Goal: Task Accomplishment & Management: Use online tool/utility

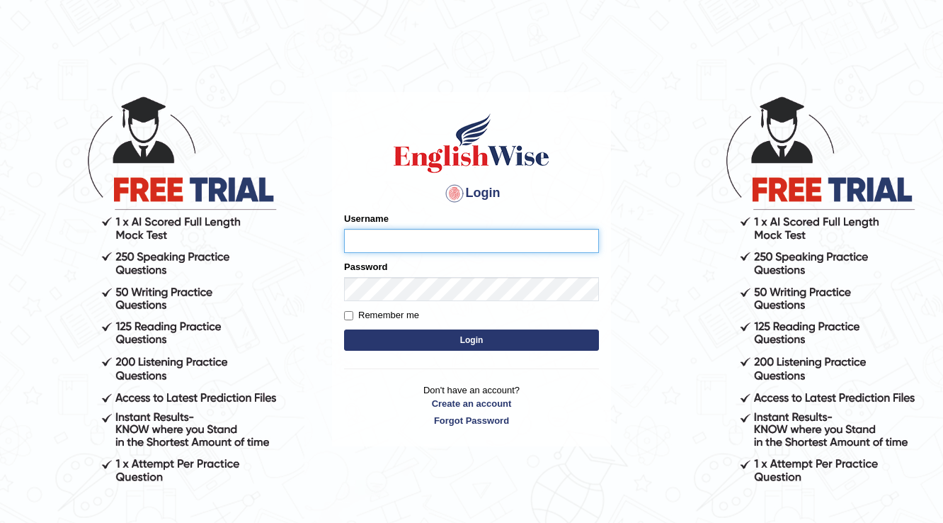
click at [399, 245] on input "Username" at bounding box center [471, 241] width 255 height 24
click at [465, 239] on input "Username" at bounding box center [471, 241] width 255 height 24
type input "so"
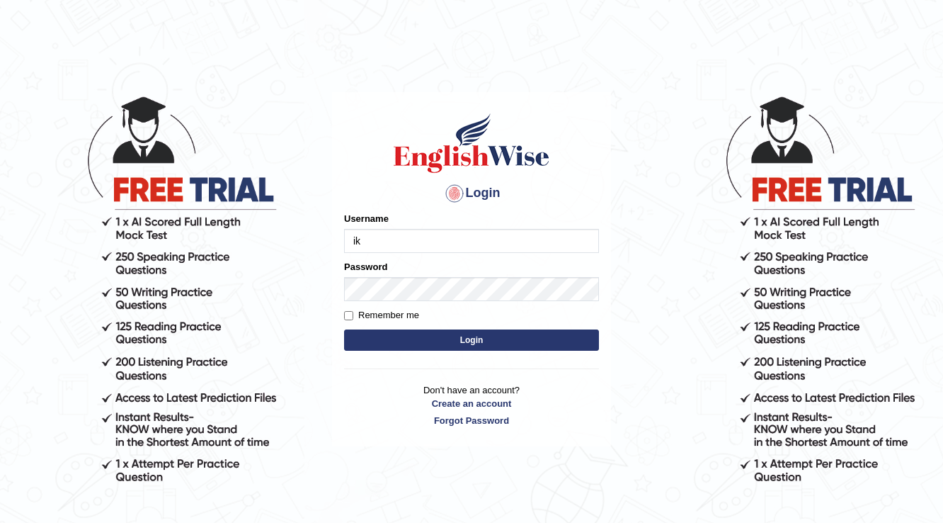
type input "i"
type input "souvikdasmahapatra"
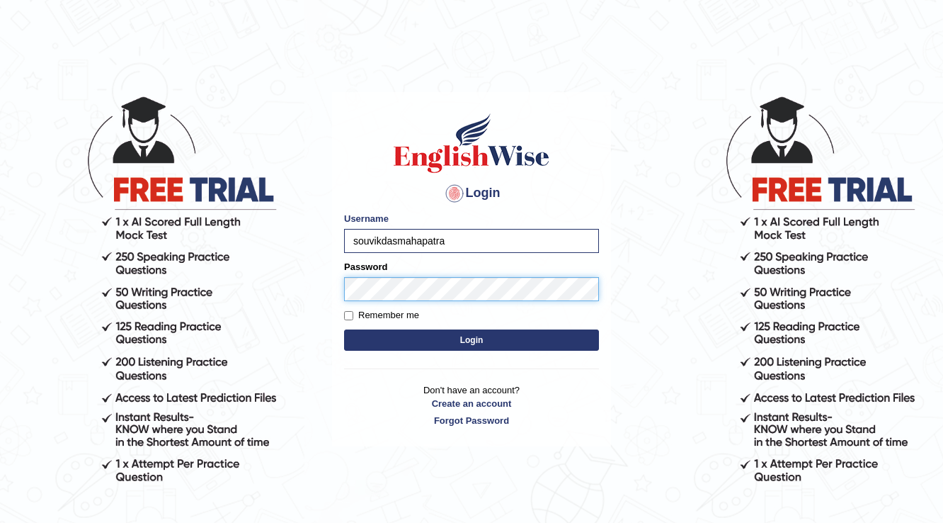
click at [344, 329] on button "Login" at bounding box center [471, 339] width 255 height 21
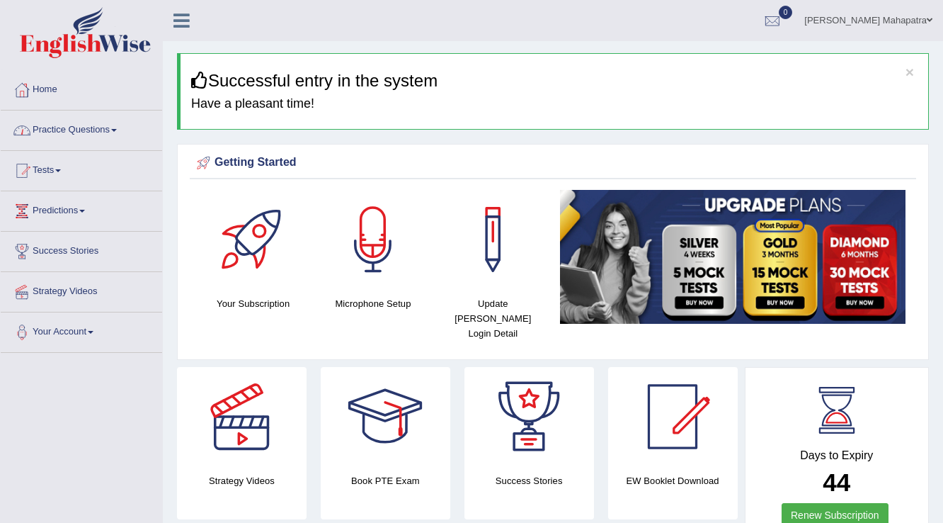
click at [98, 127] on link "Practice Questions" at bounding box center [81, 127] width 161 height 35
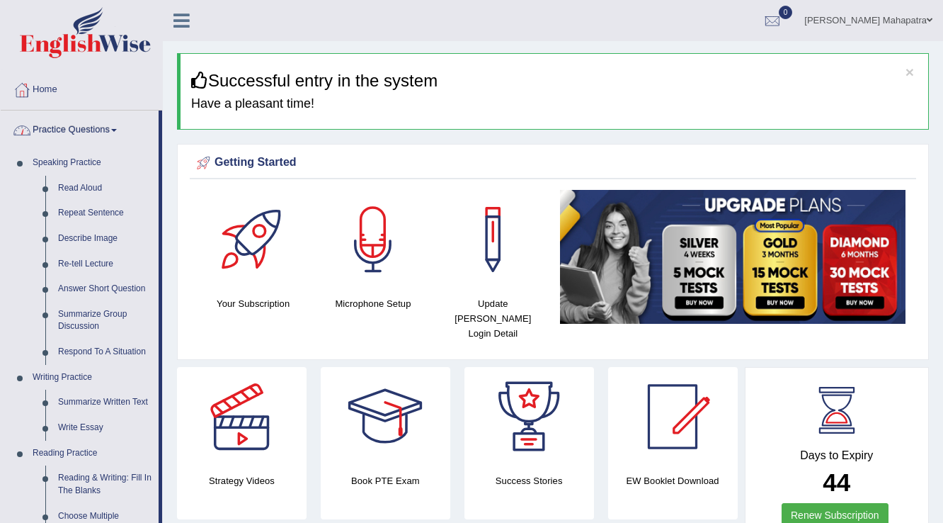
click at [79, 126] on link "Practice Questions" at bounding box center [80, 127] width 158 height 35
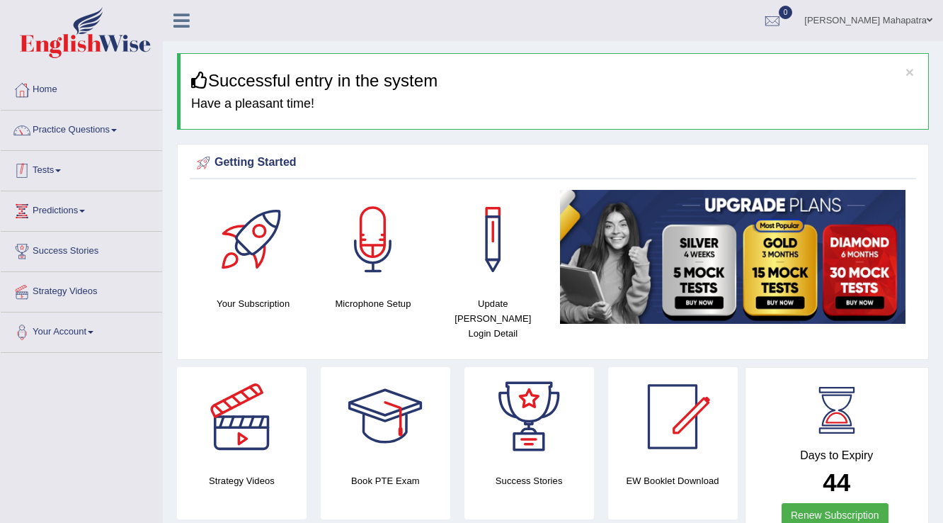
click at [54, 168] on link "Tests" at bounding box center [81, 168] width 161 height 35
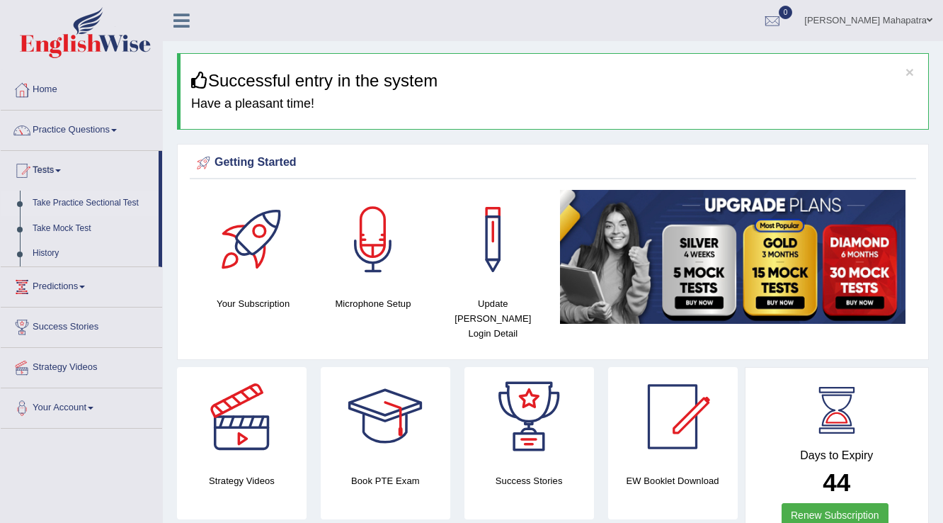
click at [70, 197] on link "Take Practice Sectional Test" at bounding box center [92, 203] width 132 height 25
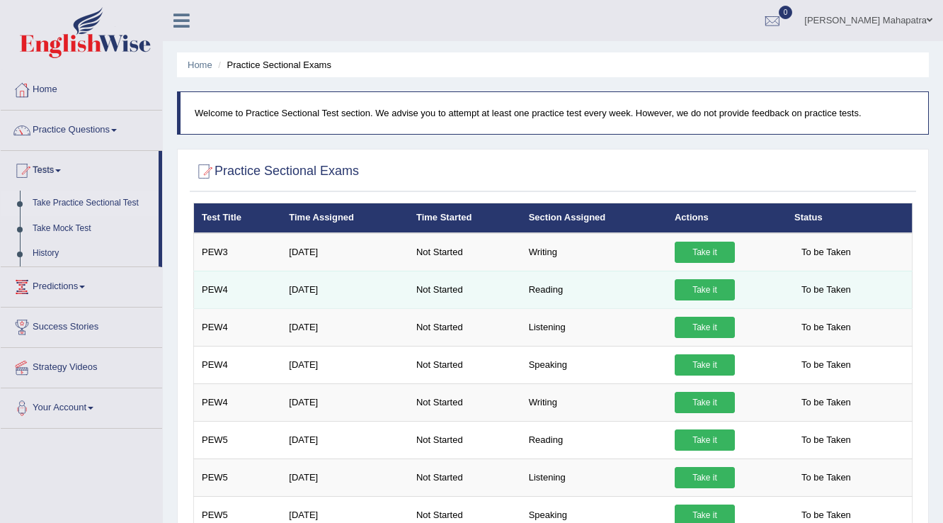
click at [699, 284] on link "Take it" at bounding box center [705, 289] width 60 height 21
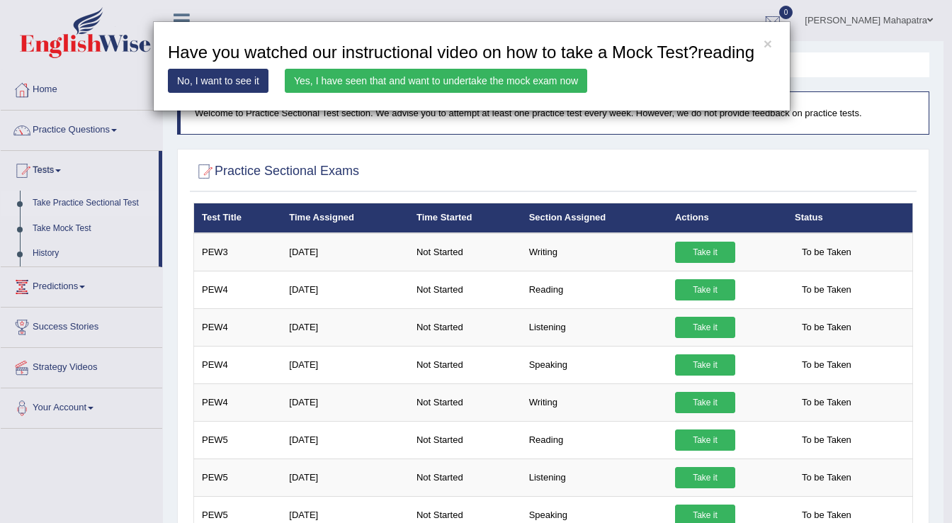
click at [379, 79] on link "Yes, I have seen that and want to undertake the mock exam now" at bounding box center [436, 81] width 302 height 24
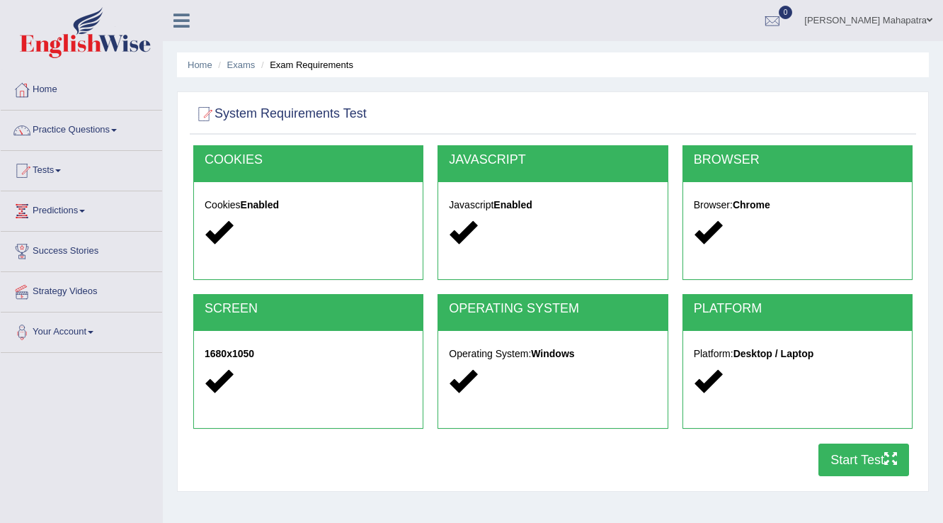
click at [864, 458] on button "Start Test" at bounding box center [864, 459] width 91 height 33
